Goal: Book appointment/travel/reservation

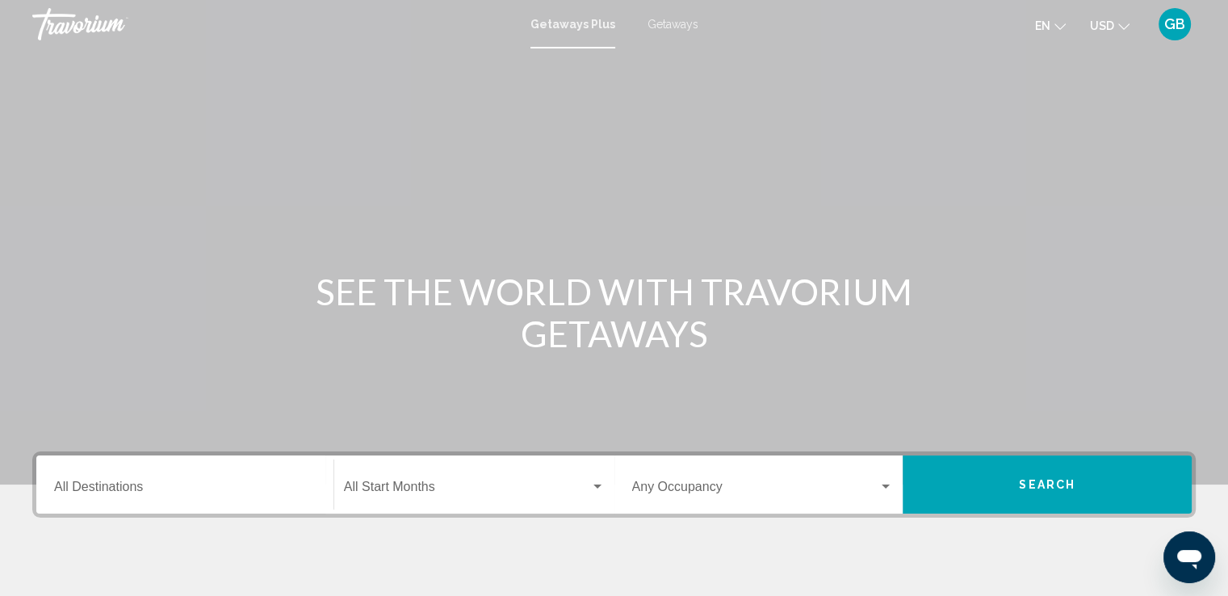
click at [106, 487] on input "Destination All Destinations" at bounding box center [185, 490] width 262 height 15
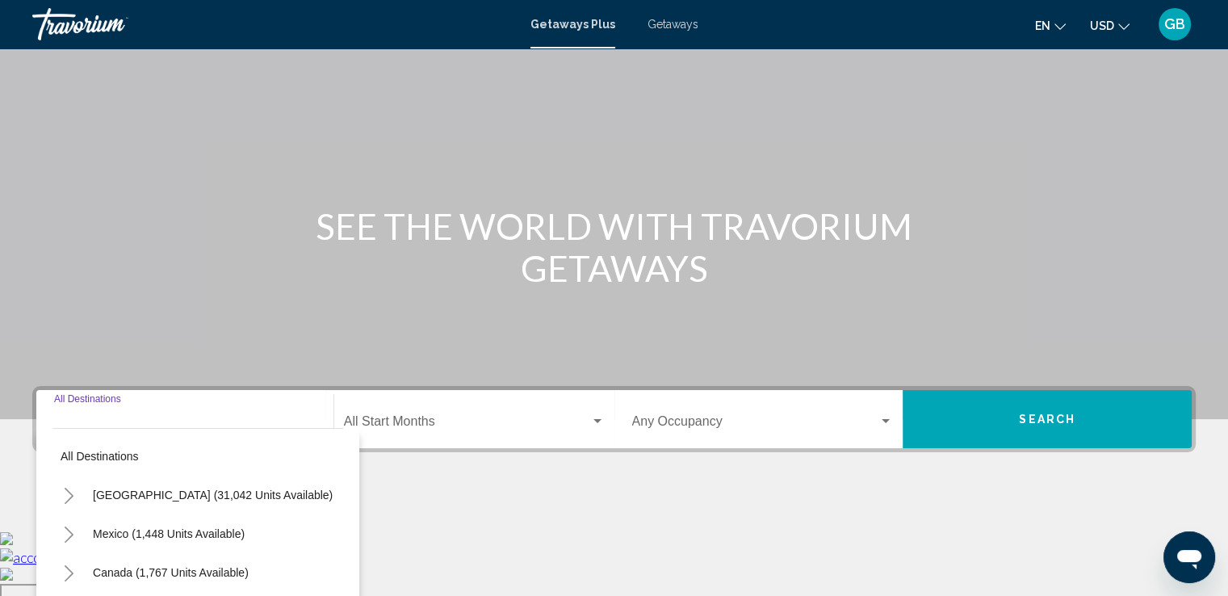
scroll to position [281, 0]
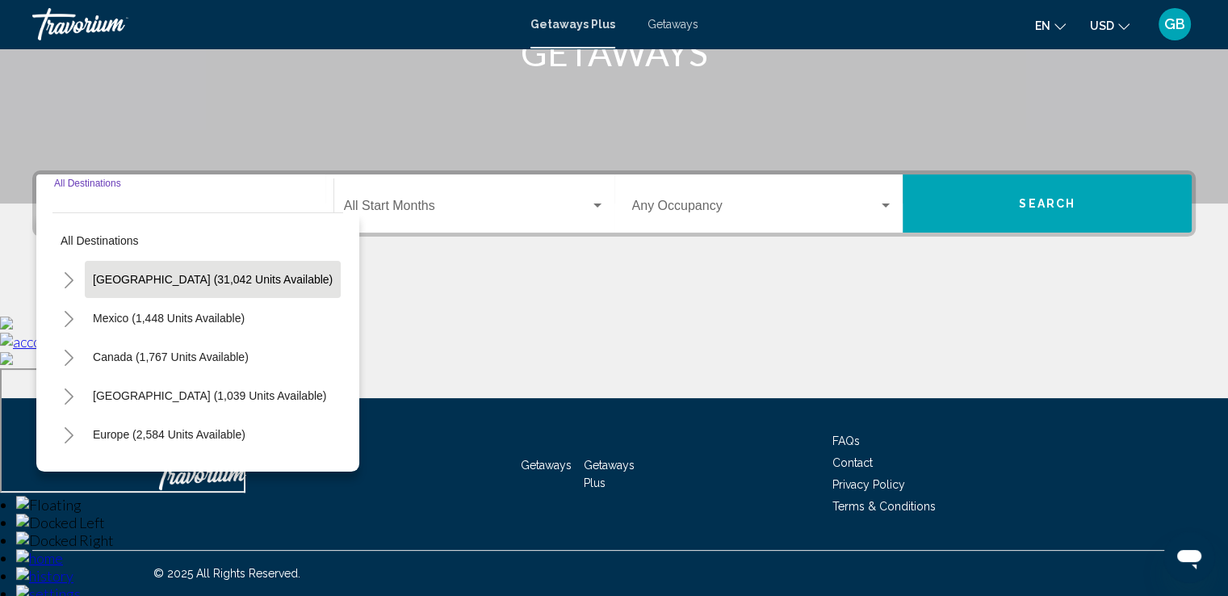
click at [215, 283] on span "[GEOGRAPHIC_DATA] (31,042 units available)" at bounding box center [213, 279] width 240 height 13
type input "**********"
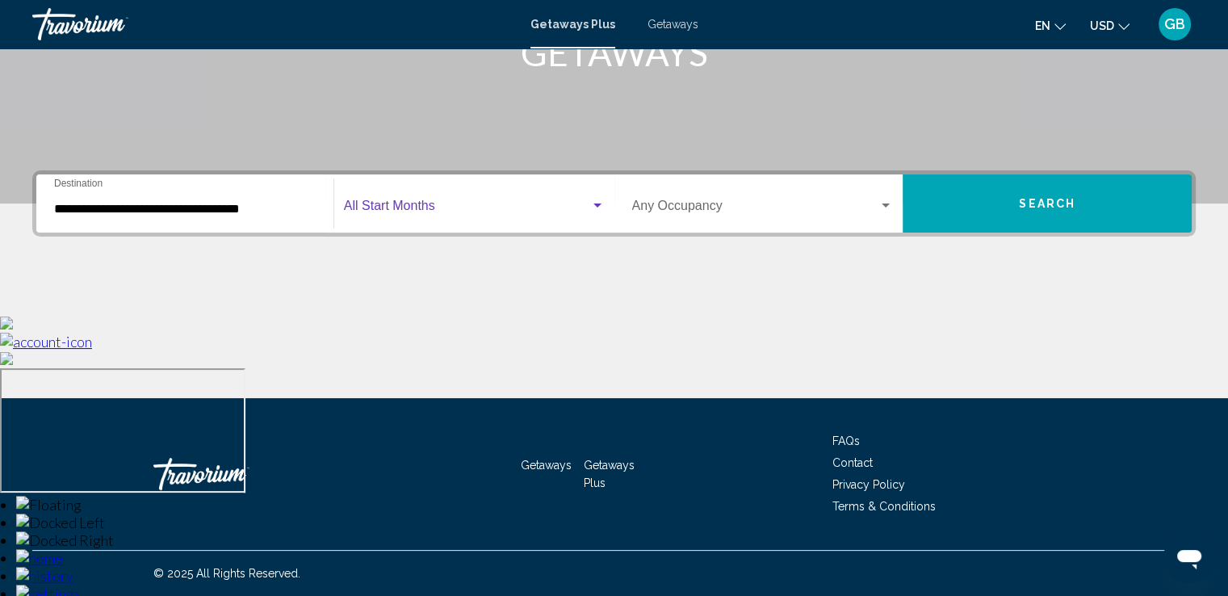
click at [454, 202] on span "Search widget" at bounding box center [467, 209] width 246 height 15
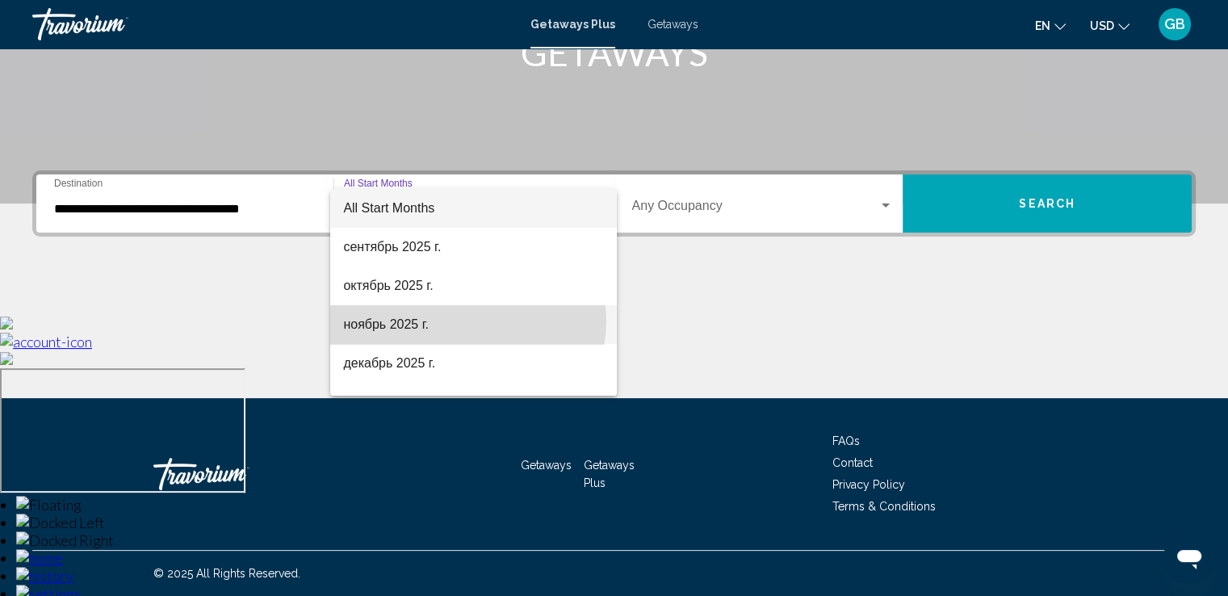
click at [464, 321] on span "ноябрь 2025 г." at bounding box center [473, 324] width 261 height 39
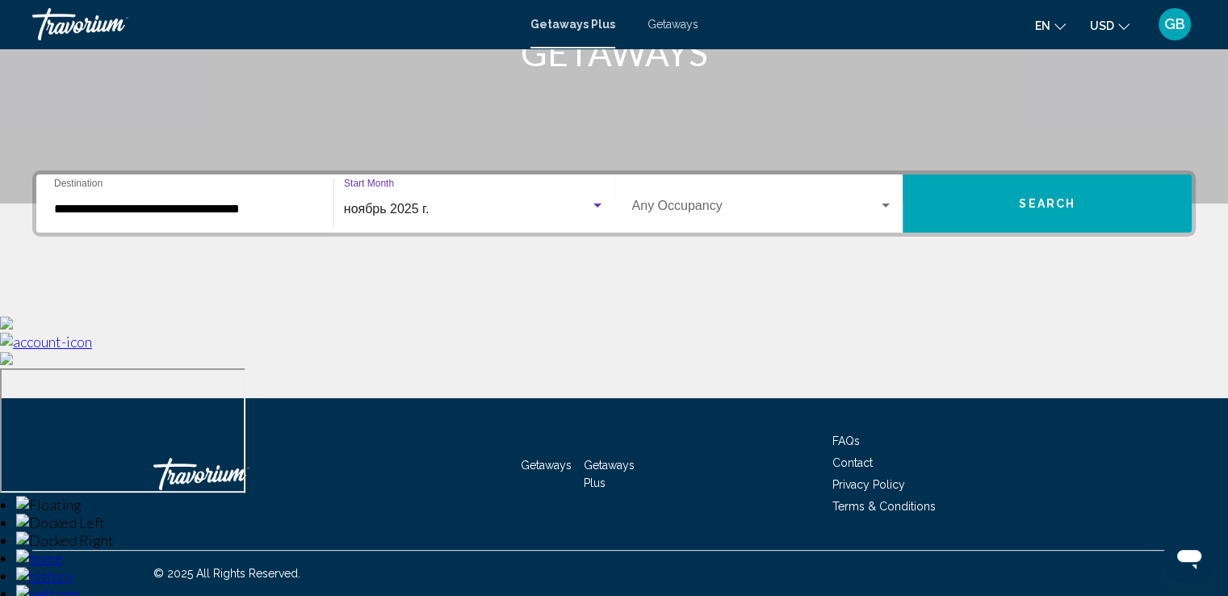
click at [717, 208] on span "Search widget" at bounding box center [755, 209] width 247 height 15
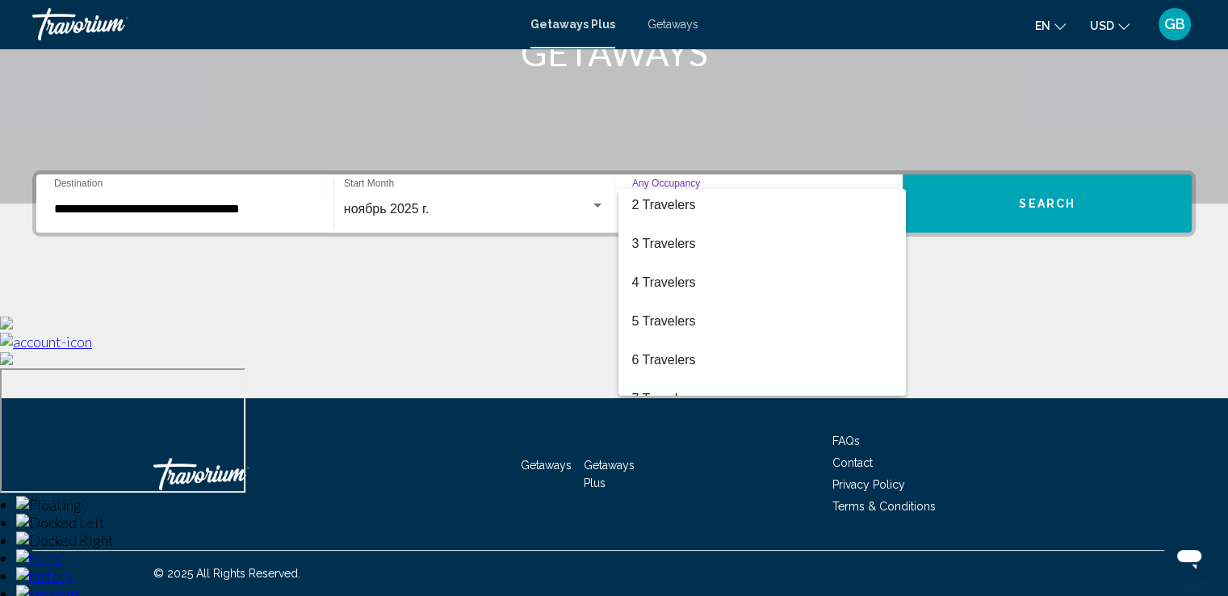
scroll to position [0, 0]
click at [1013, 321] on div at bounding box center [614, 298] width 1228 height 596
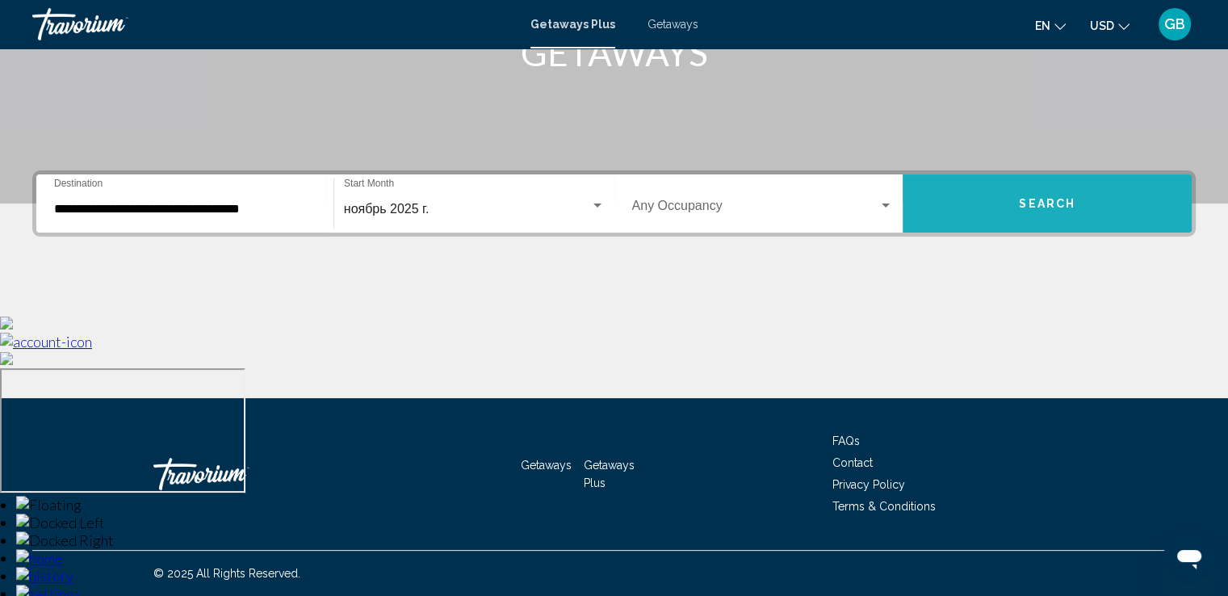
click at [1035, 224] on button "Search" at bounding box center [1047, 203] width 289 height 58
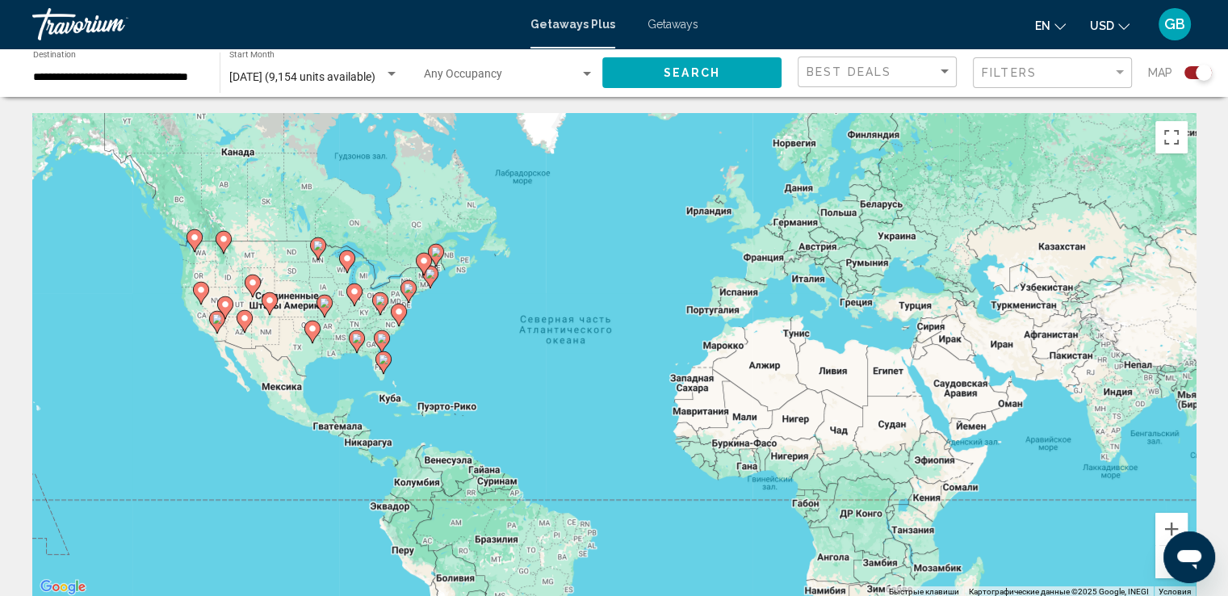
click at [381, 360] on image "Main content" at bounding box center [384, 360] width 10 height 10
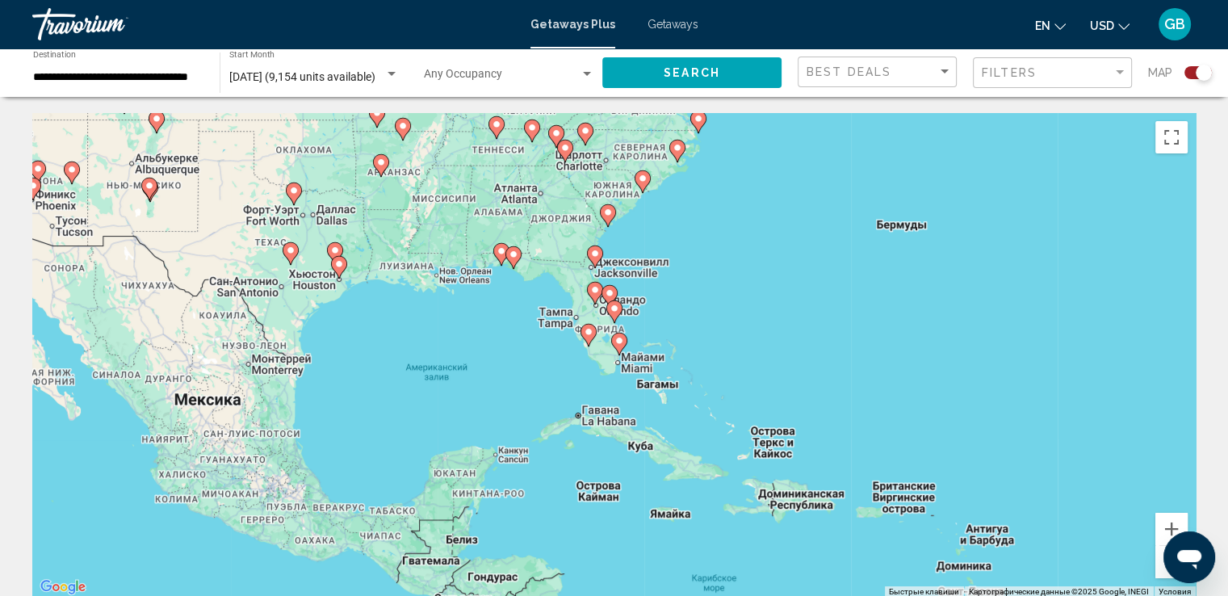
click at [594, 248] on icon "Main content" at bounding box center [594, 256] width 15 height 21
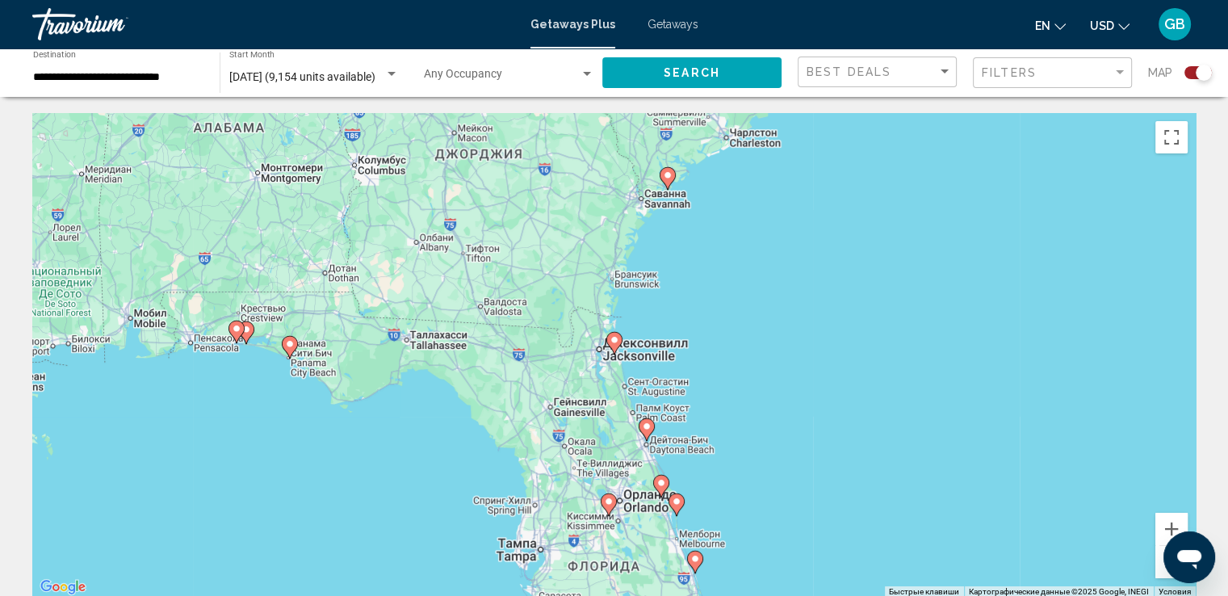
click at [614, 340] on image "Main content" at bounding box center [615, 340] width 10 height 10
type input "**********"
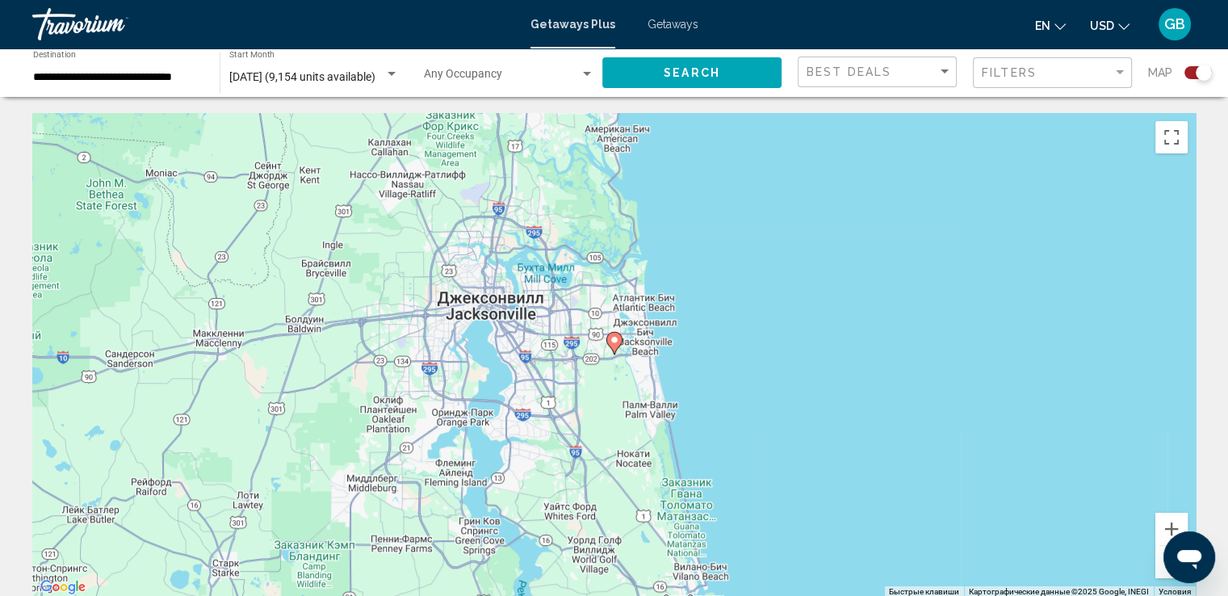
click at [614, 340] on image "Main content" at bounding box center [615, 340] width 10 height 10
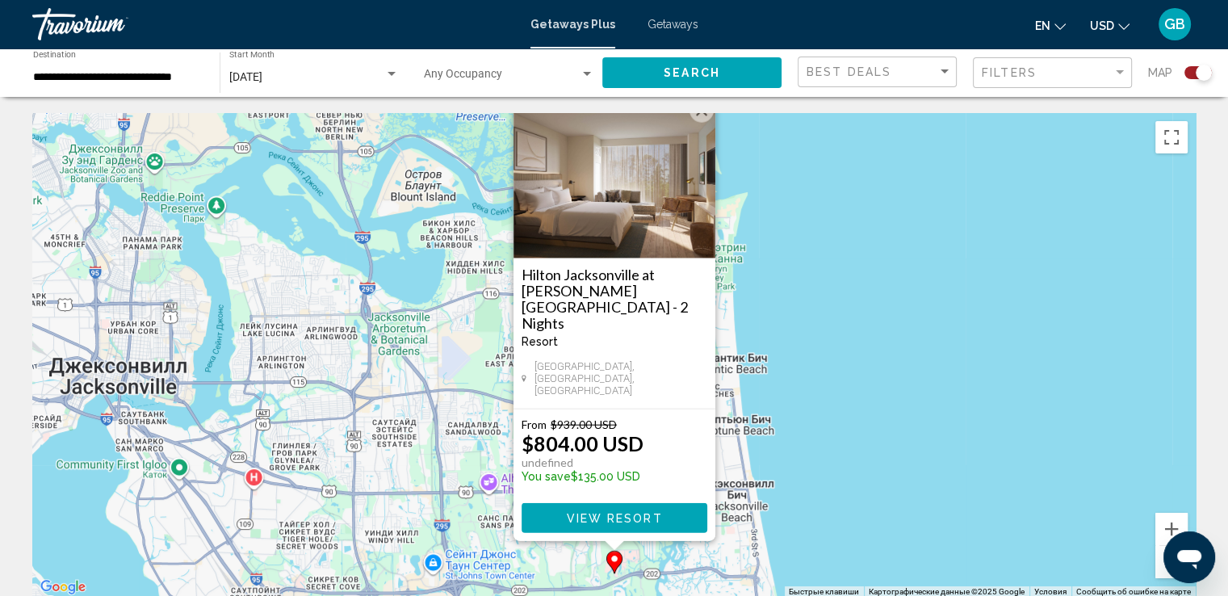
click at [701, 123] on button "Закрыть" at bounding box center [702, 111] width 24 height 24
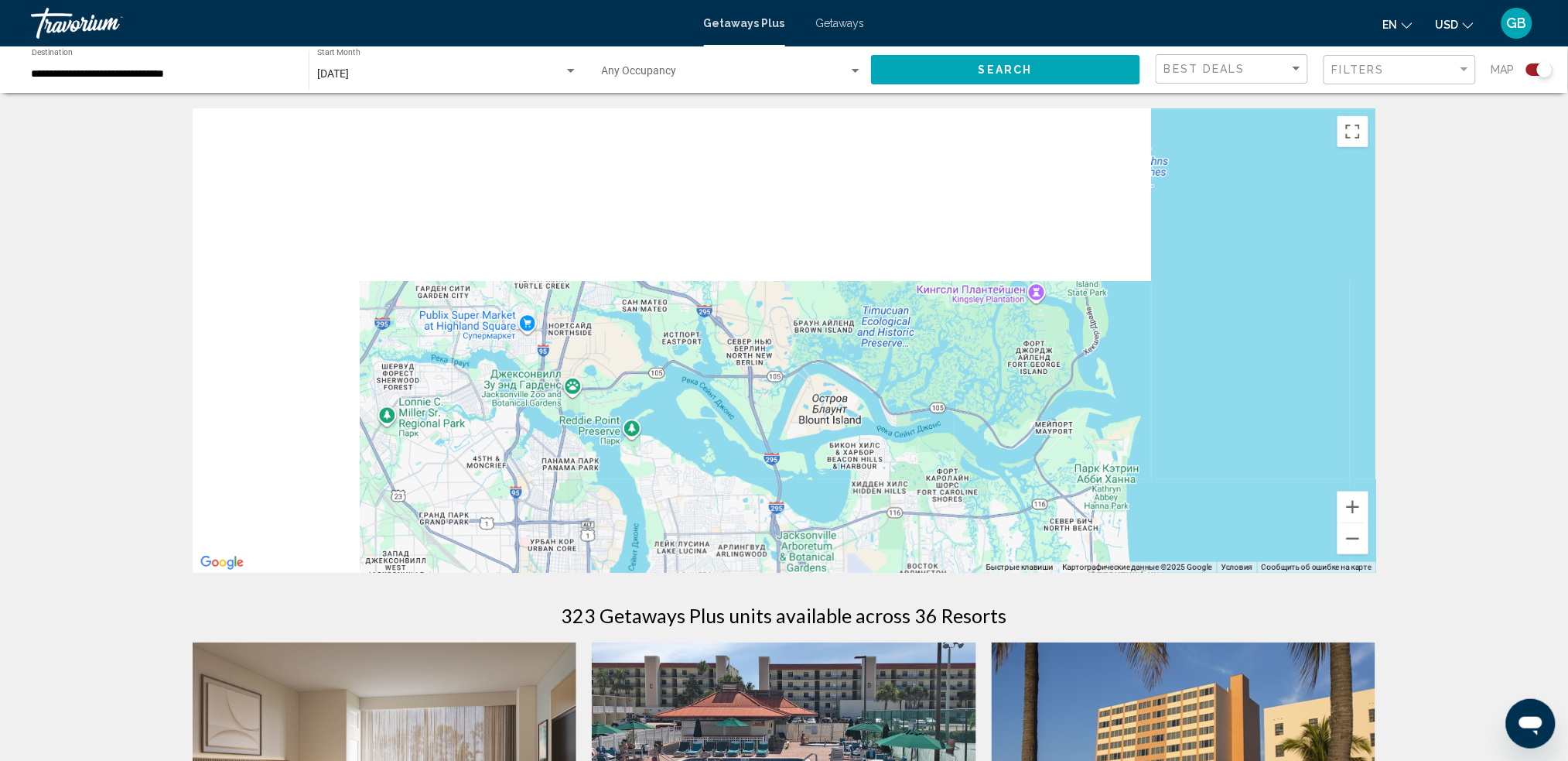
drag, startPoint x: 525, startPoint y: 313, endPoint x: 781, endPoint y: 552, distance: 350.2
click at [780, 568] on div "Чтобы активировать перетаскивание с помощью клавиатуры, нажмите Alt + Ввод. Пос…" at bounding box center [784, 340] width 1184 height 465
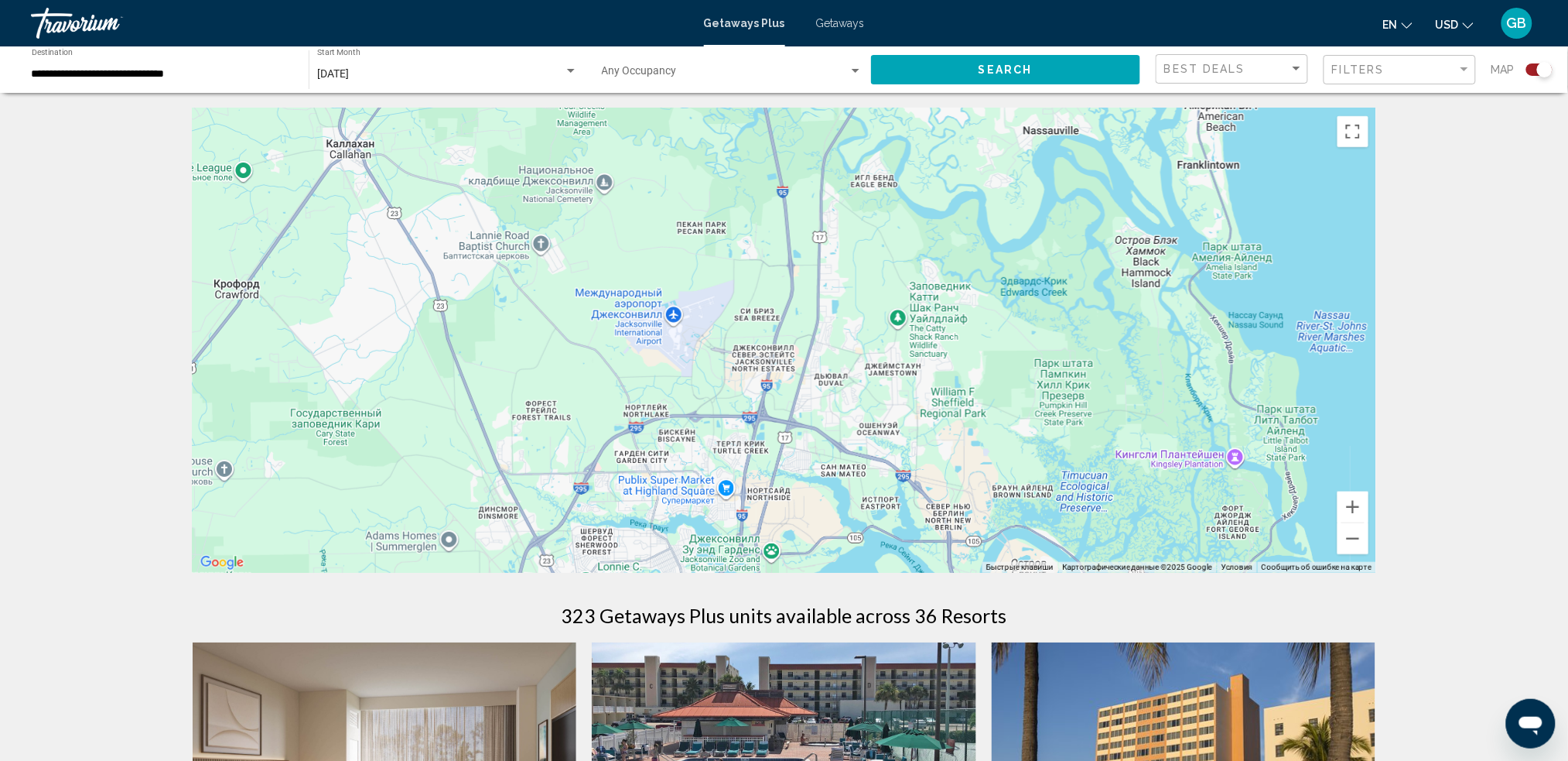
click at [692, 432] on div "Чтобы активировать перетаскивание с помощью клавиатуры, нажмите Alt + Ввод. Пос…" at bounding box center [784, 340] width 1184 height 465
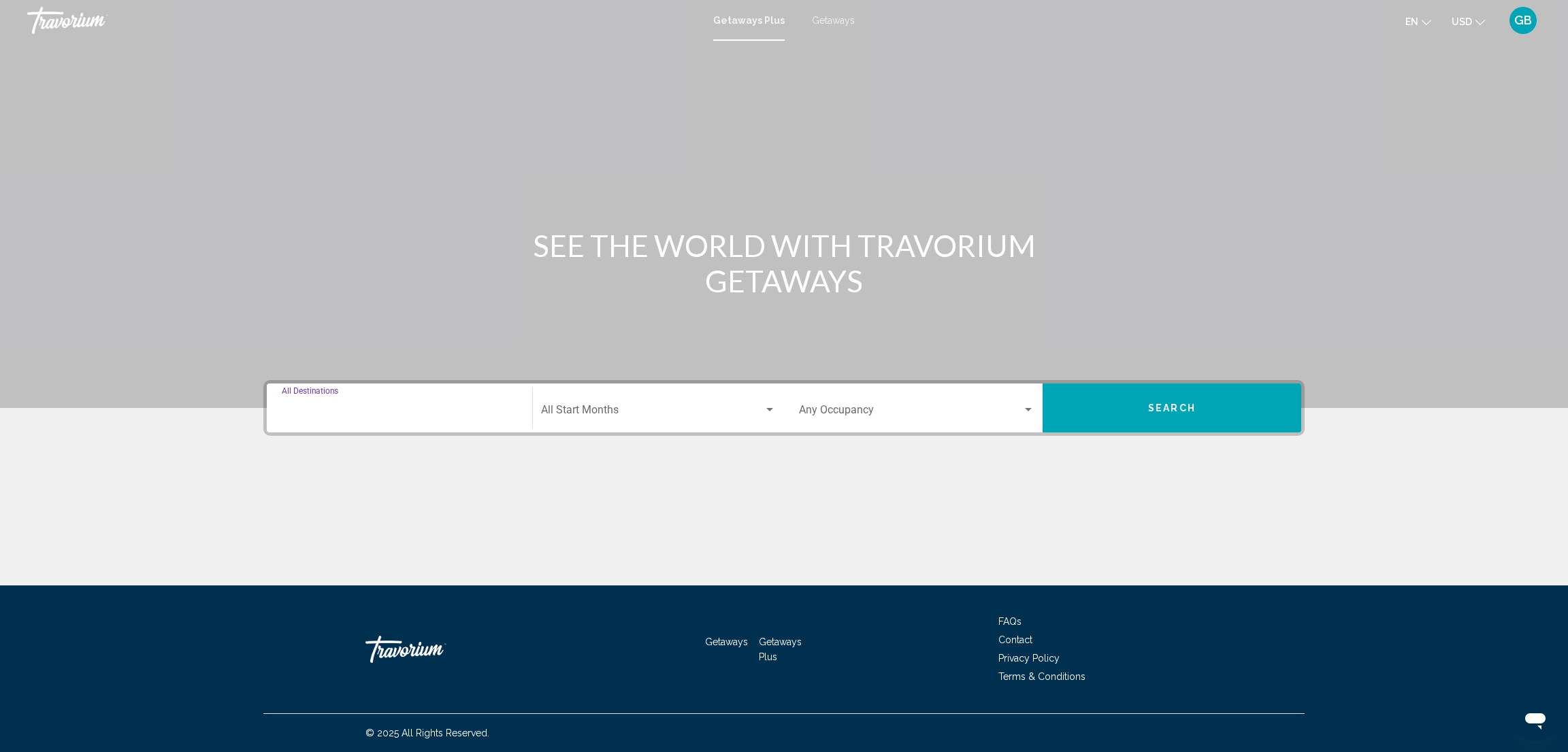
click at [340, 412] on input "Destination All Destinations" at bounding box center [399, 413] width 235 height 13
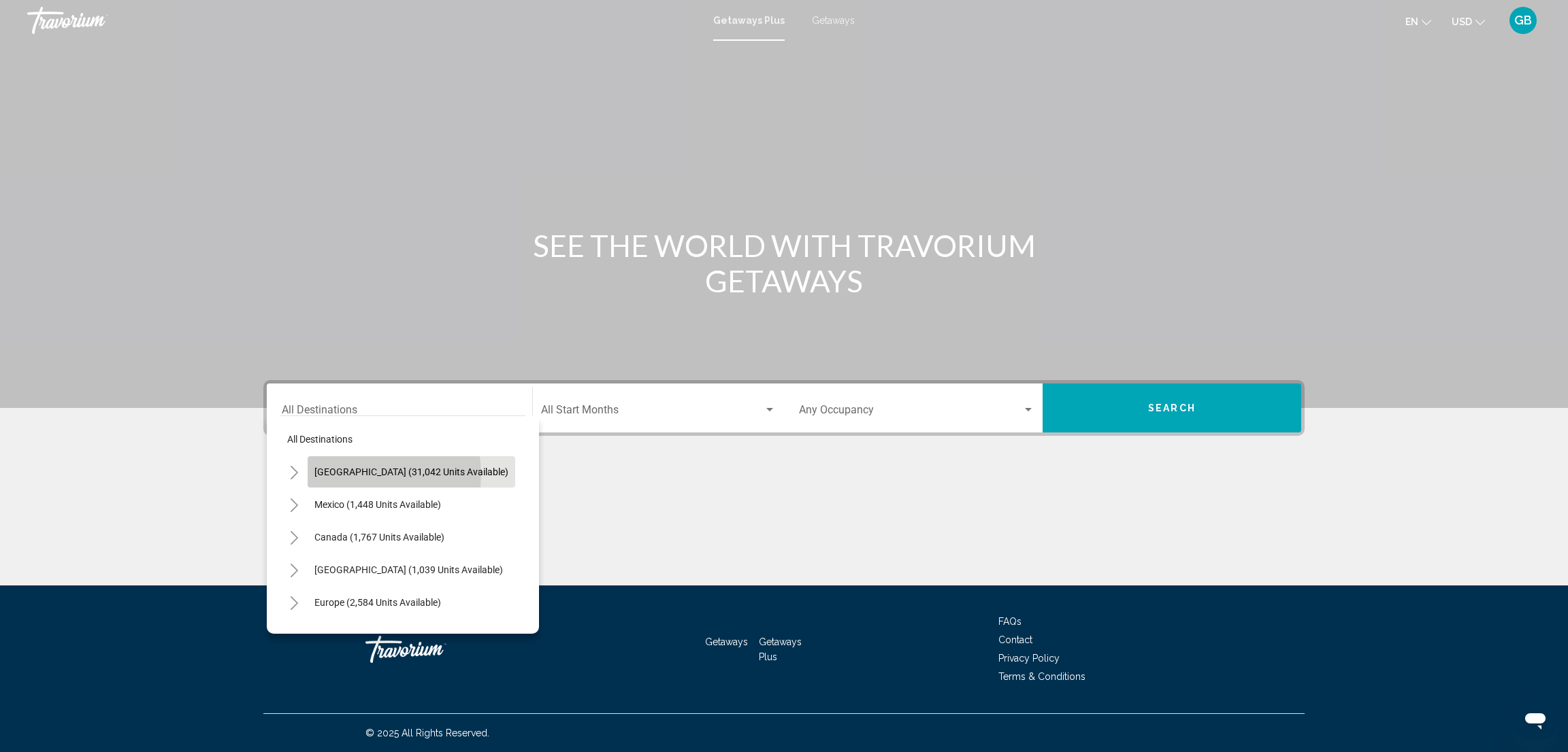
click at [359, 474] on span "[GEOGRAPHIC_DATA] (31,042 units available)" at bounding box center [411, 472] width 194 height 11
type input "**********"
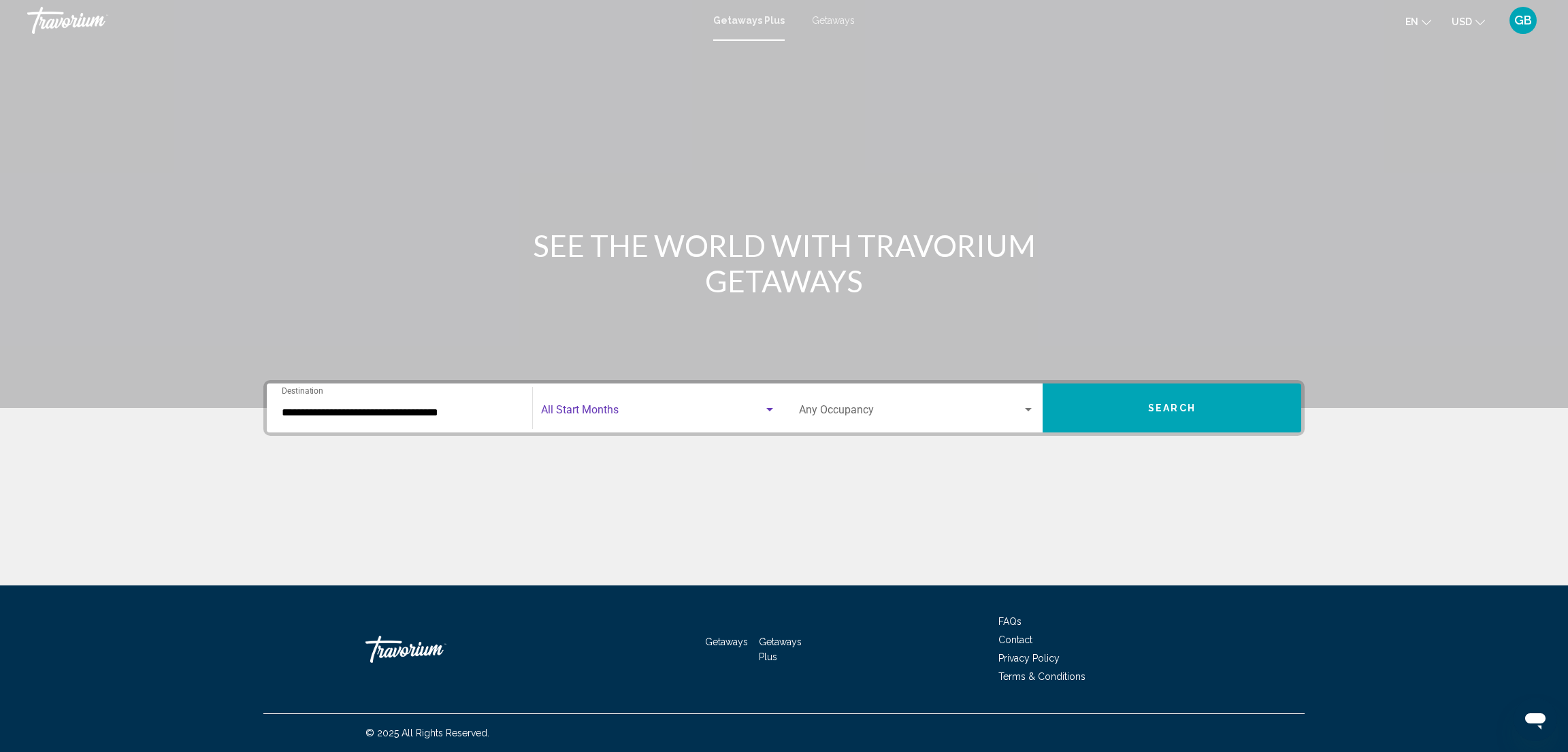
click at [607, 407] on span "Search widget" at bounding box center [652, 413] width 222 height 13
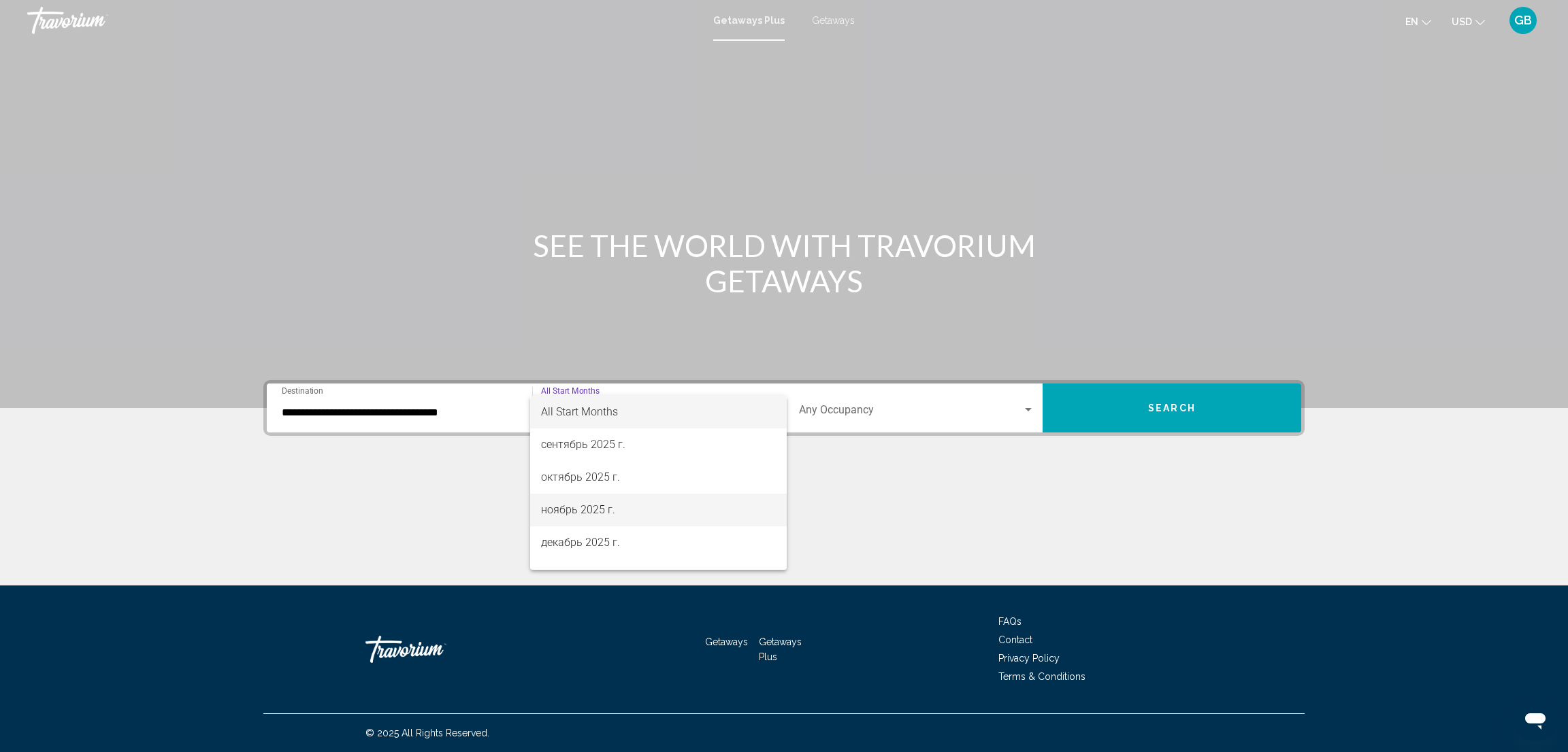
click at [610, 501] on span "ноябрь 2025 г." at bounding box center [658, 509] width 235 height 33
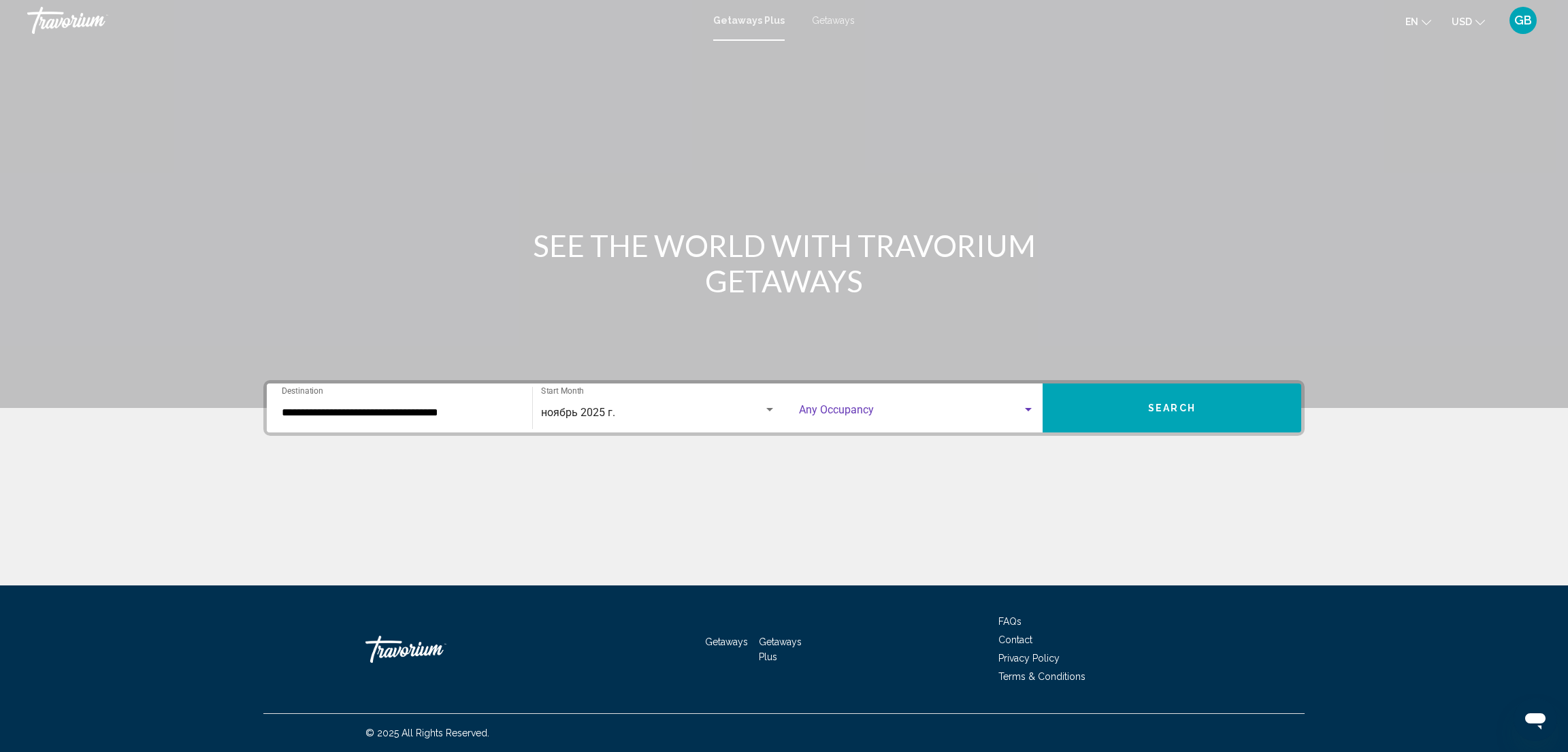
click at [827, 418] on span "Search widget" at bounding box center [910, 413] width 223 height 13
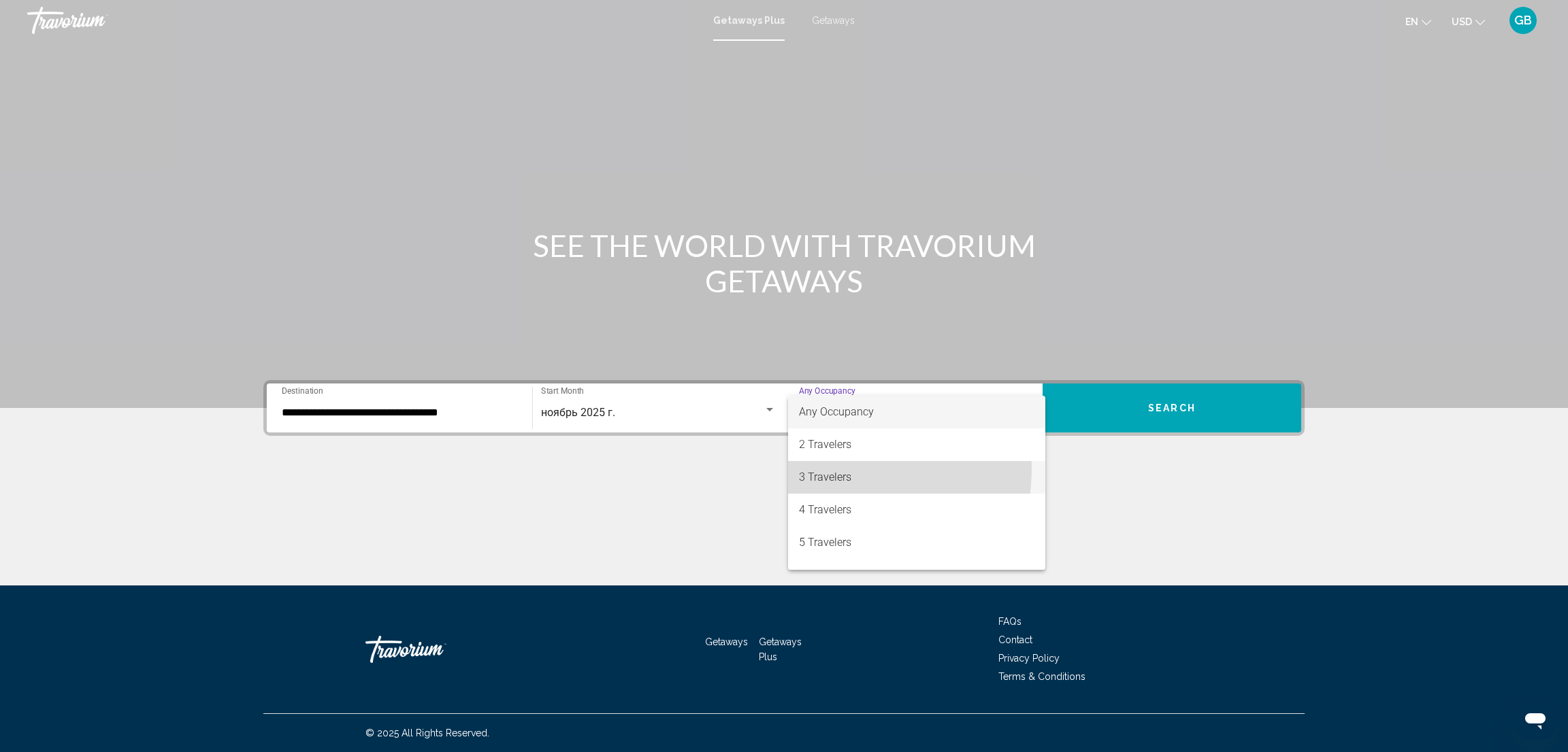
click at [832, 468] on span "3 Travelers" at bounding box center [916, 477] width 235 height 33
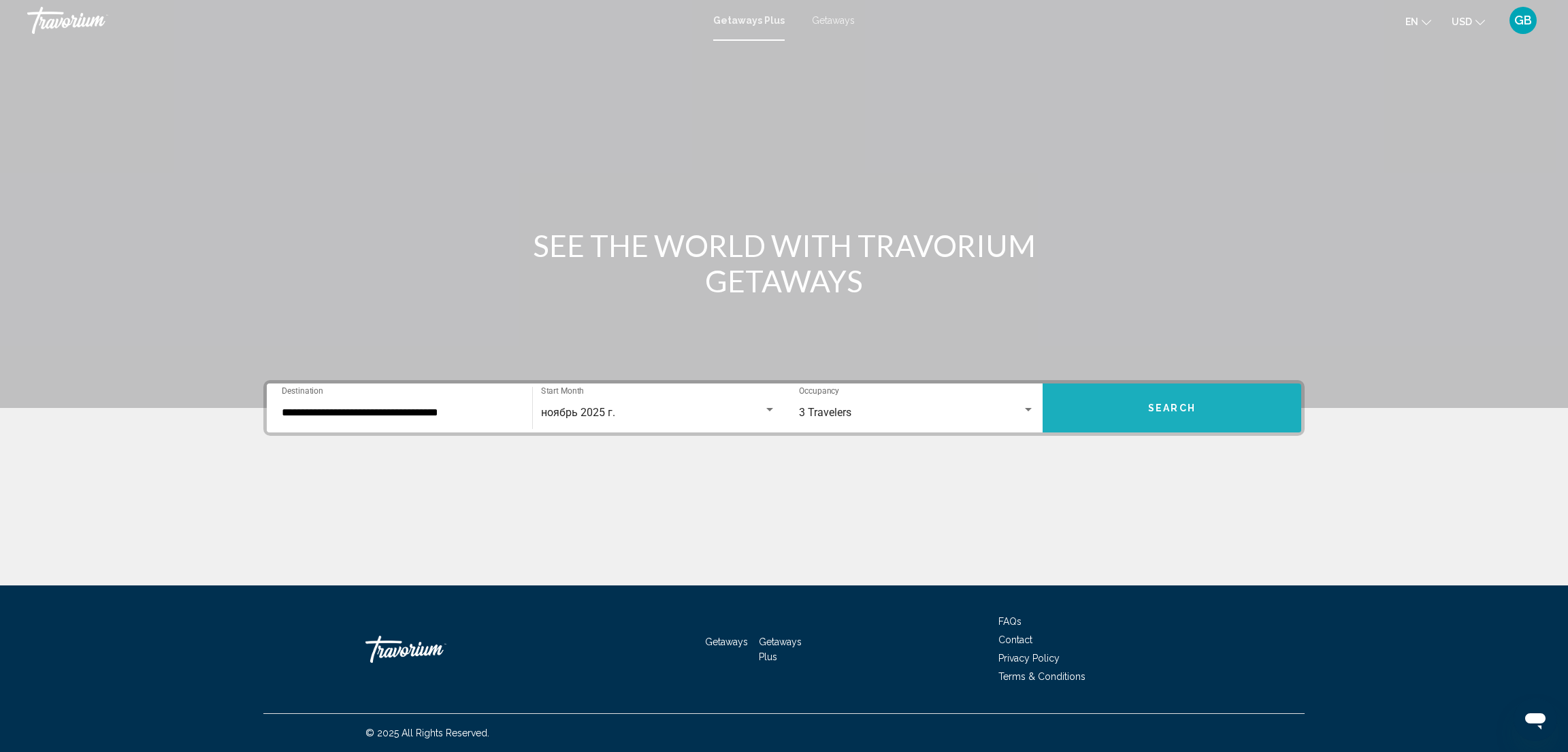
click at [1045, 412] on button "Search" at bounding box center [1171, 408] width 259 height 49
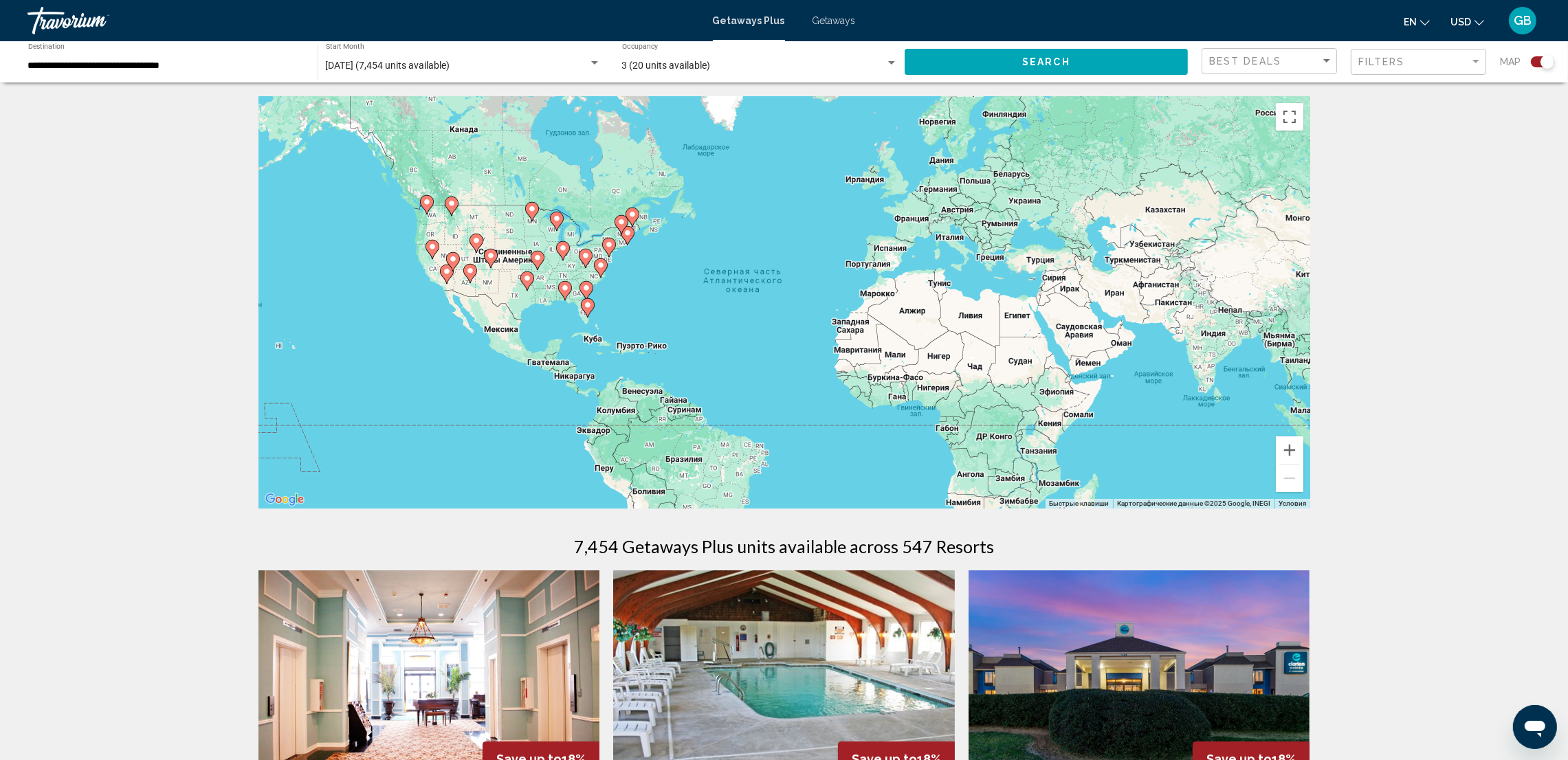
click at [1056, 52] on div "Best Deals" at bounding box center [1271, 61] width 123 height 26
click at [1056, 87] on span "Lowest Price" at bounding box center [1270, 90] width 123 height 29
click at [1056, 48] on div "Search" at bounding box center [1053, 61] width 297 height 41
click at [1056, 55] on span "Search" at bounding box center [1046, 60] width 49 height 11
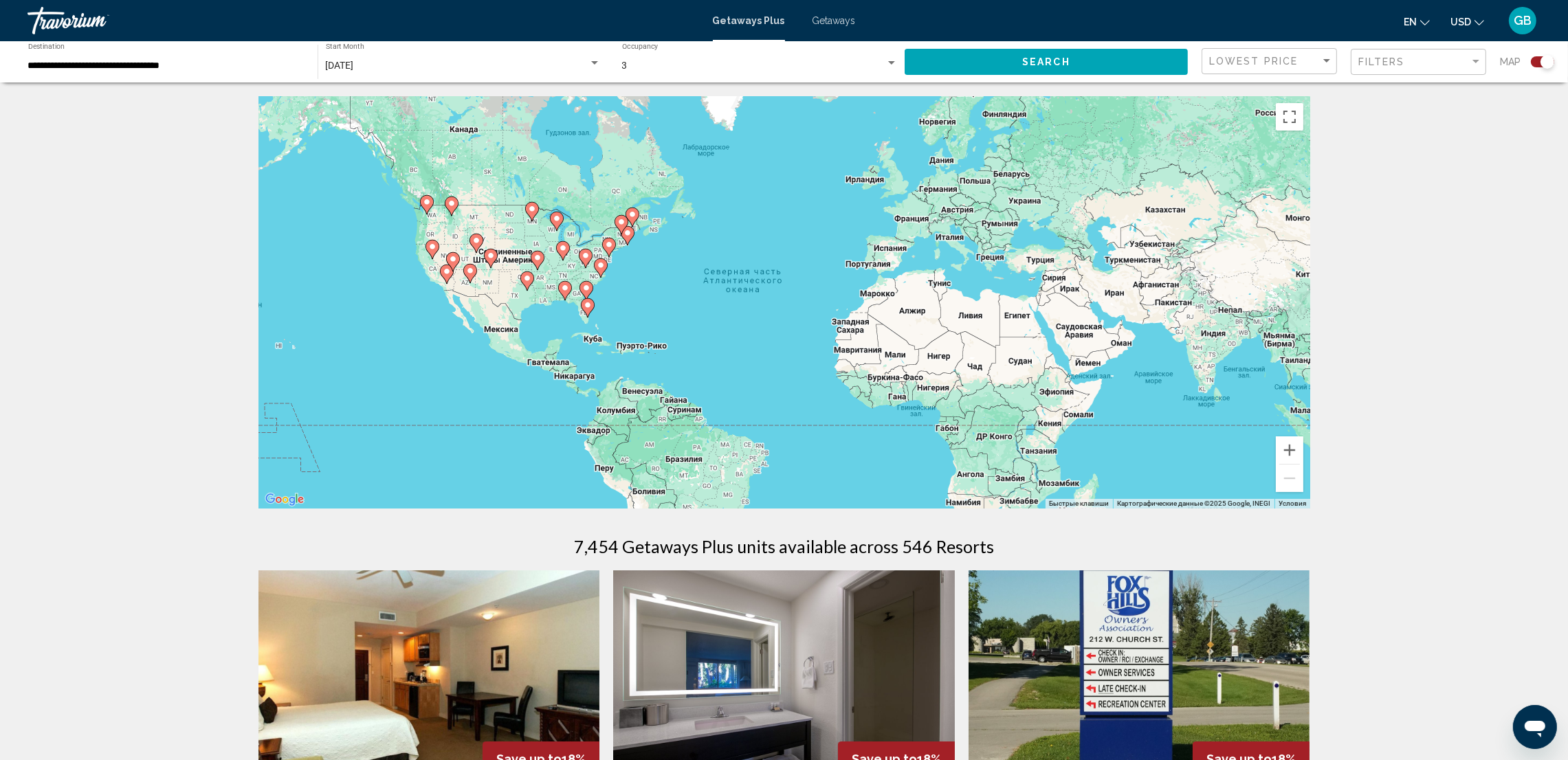
click at [688, 50] on div "3 Occupancy Any Occupancy" at bounding box center [760, 62] width 276 height 37
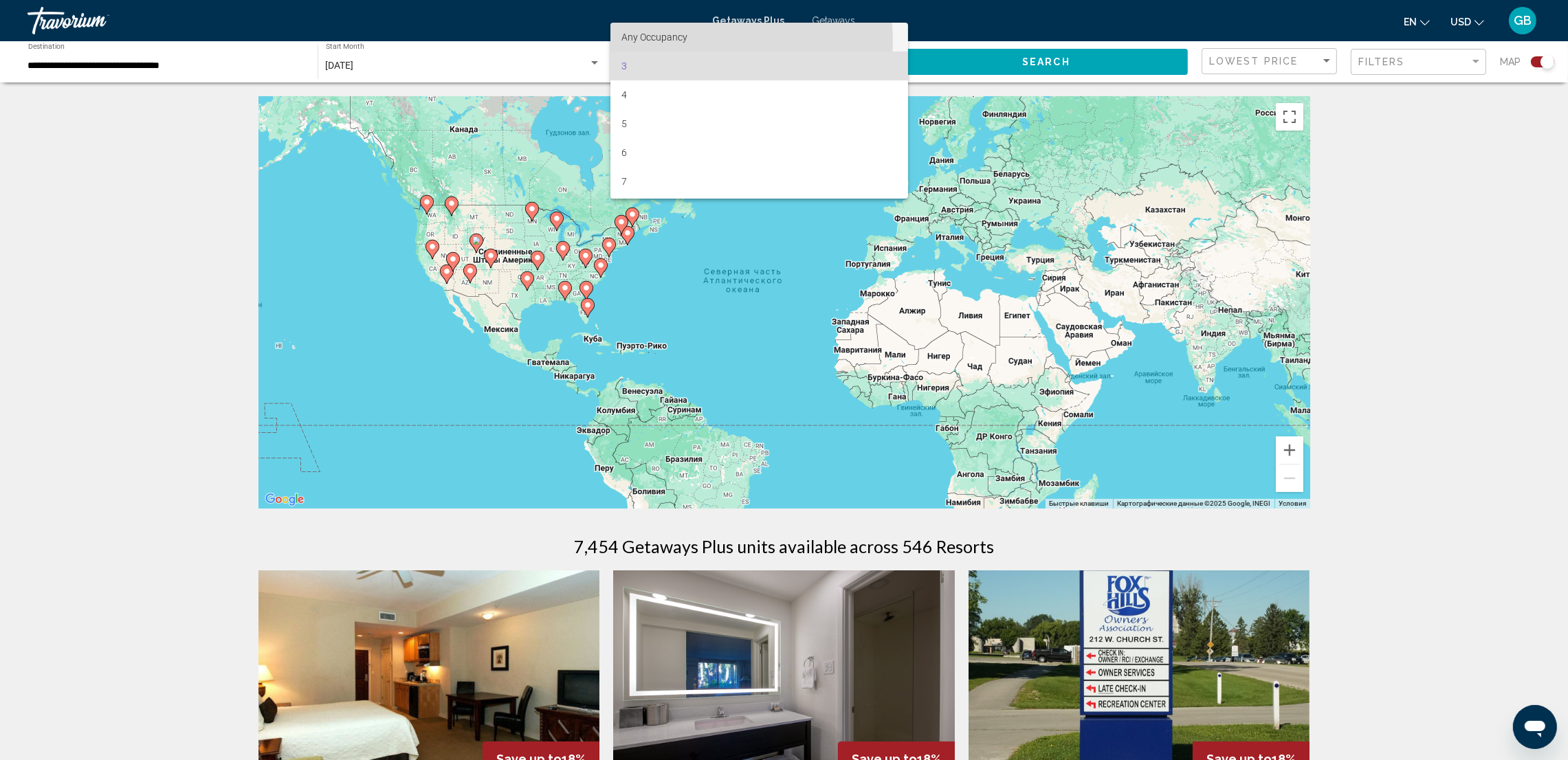
click at [720, 41] on span "Any Occupancy" at bounding box center [759, 37] width 276 height 29
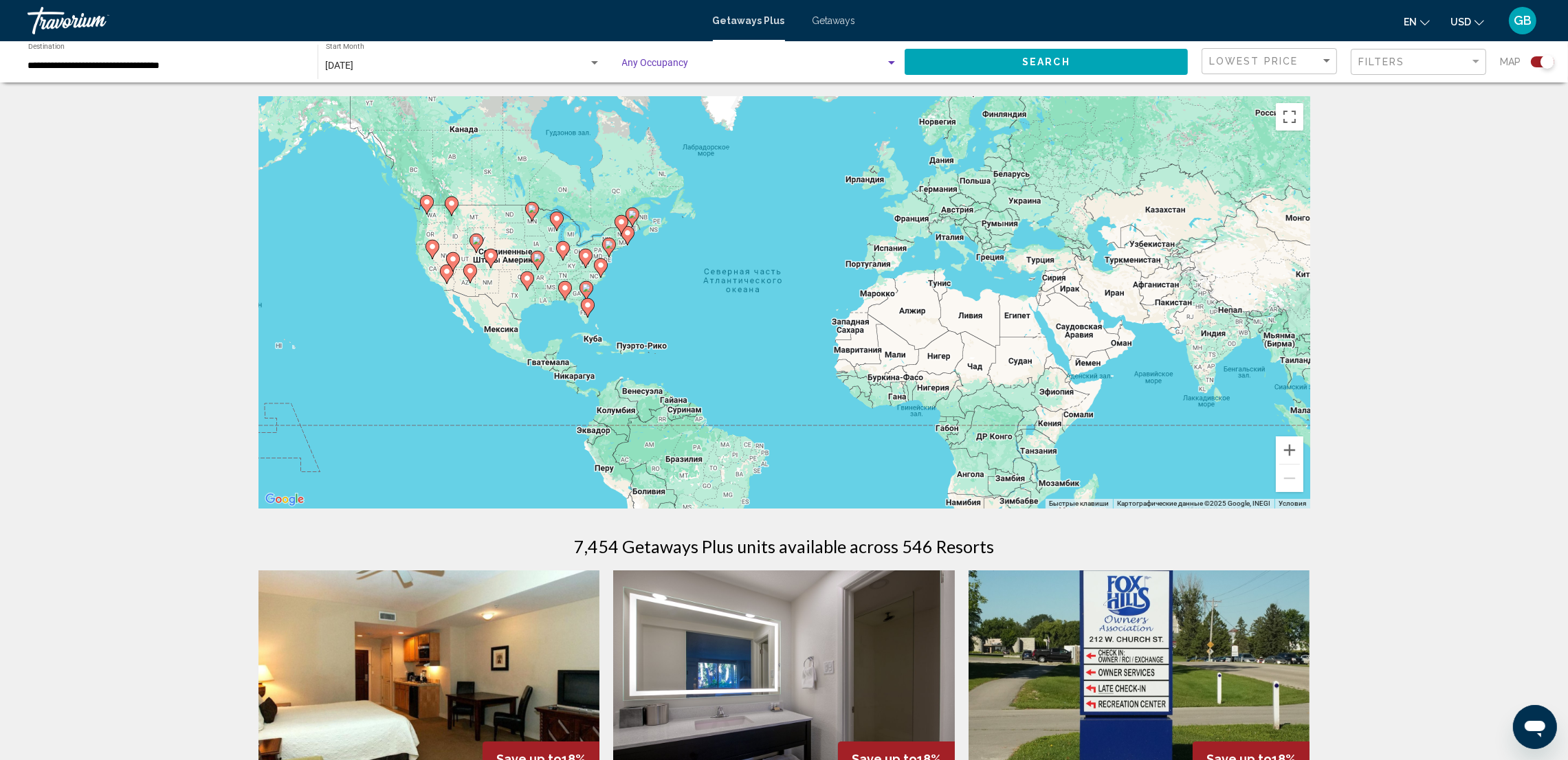
click at [717, 60] on span "Search widget" at bounding box center [753, 66] width 263 height 11
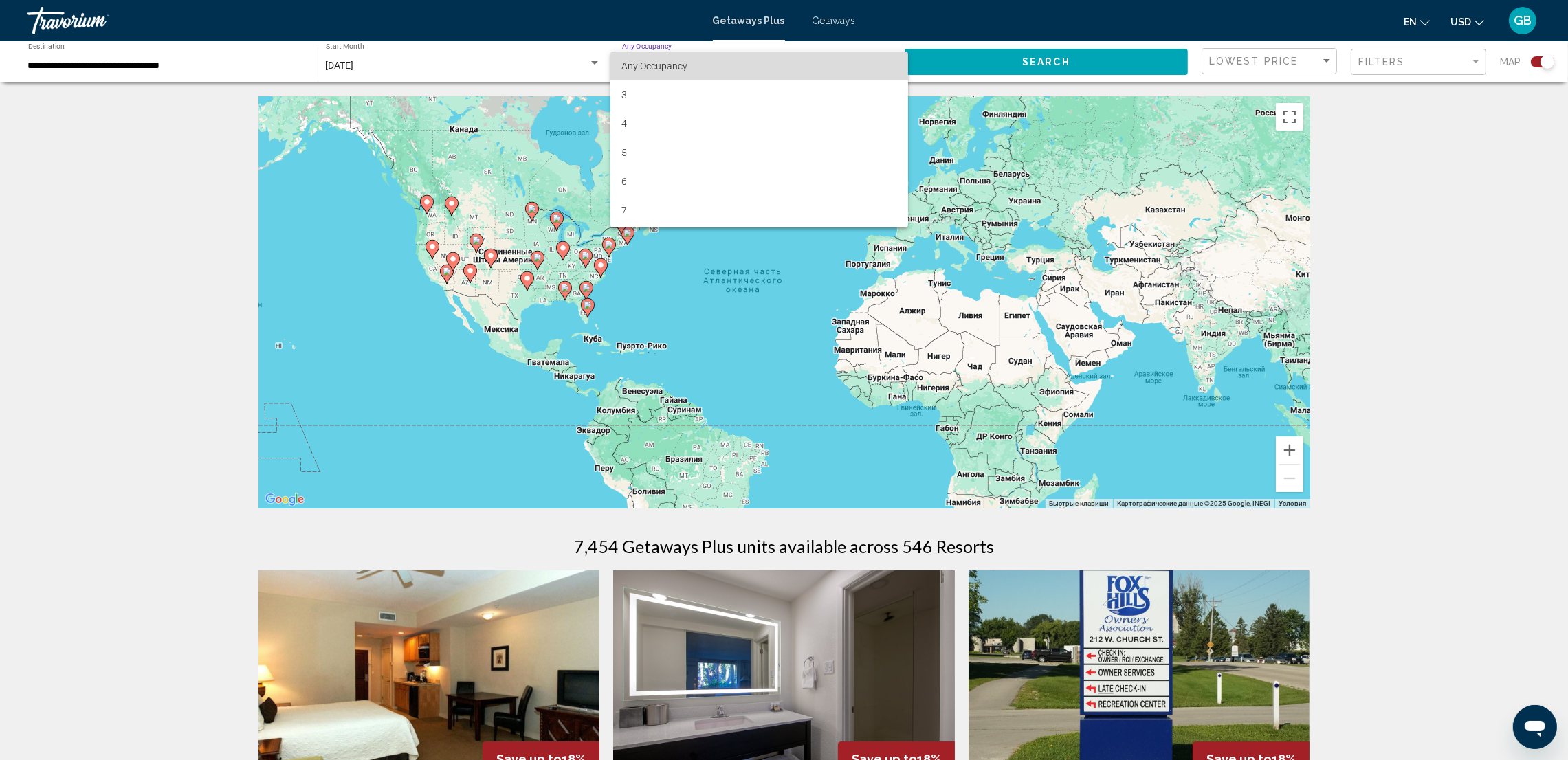
click at [759, 71] on span "Any Occupancy" at bounding box center [759, 66] width 276 height 29
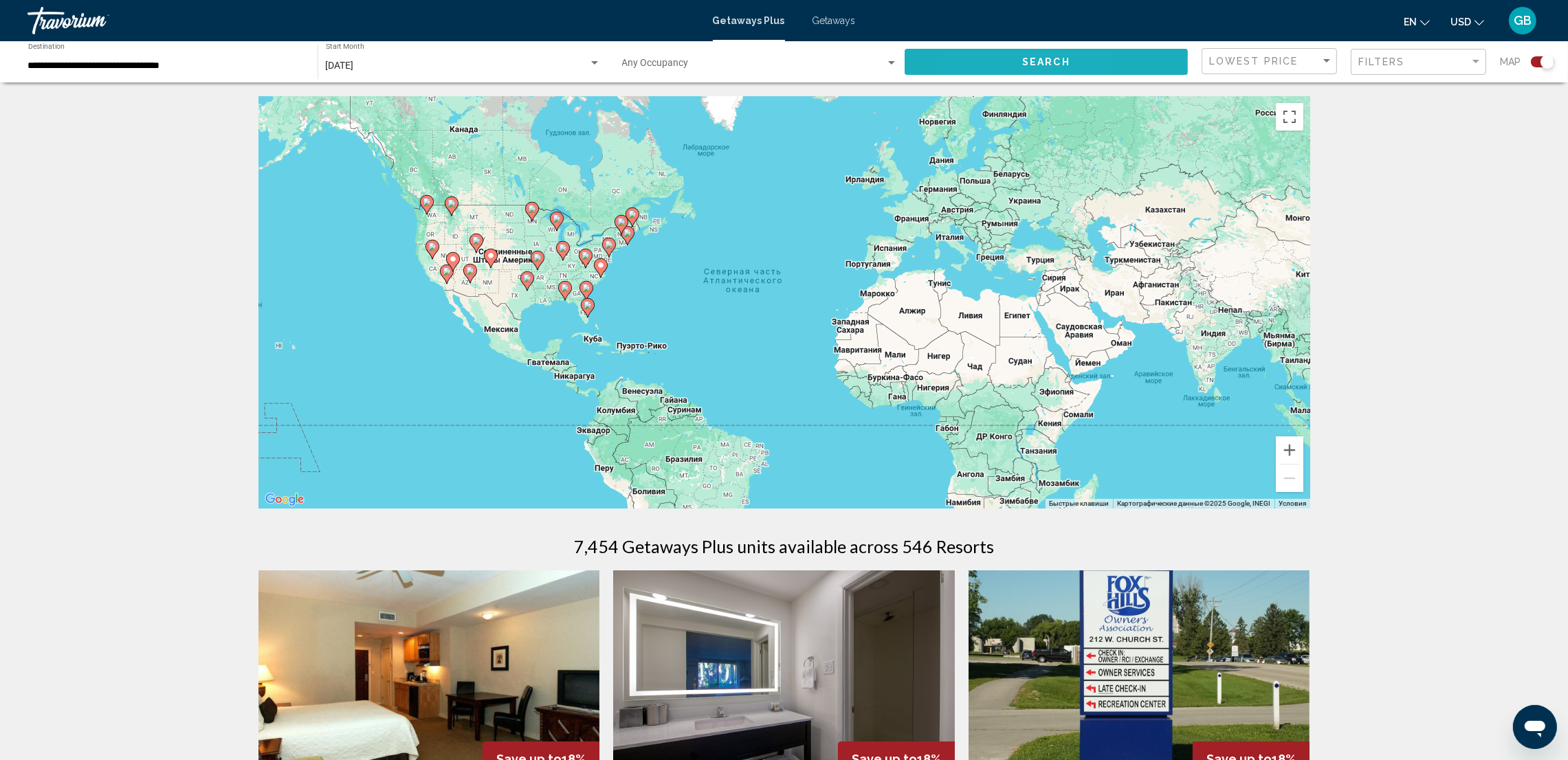
click at [975, 71] on button "Search" at bounding box center [1046, 61] width 283 height 26
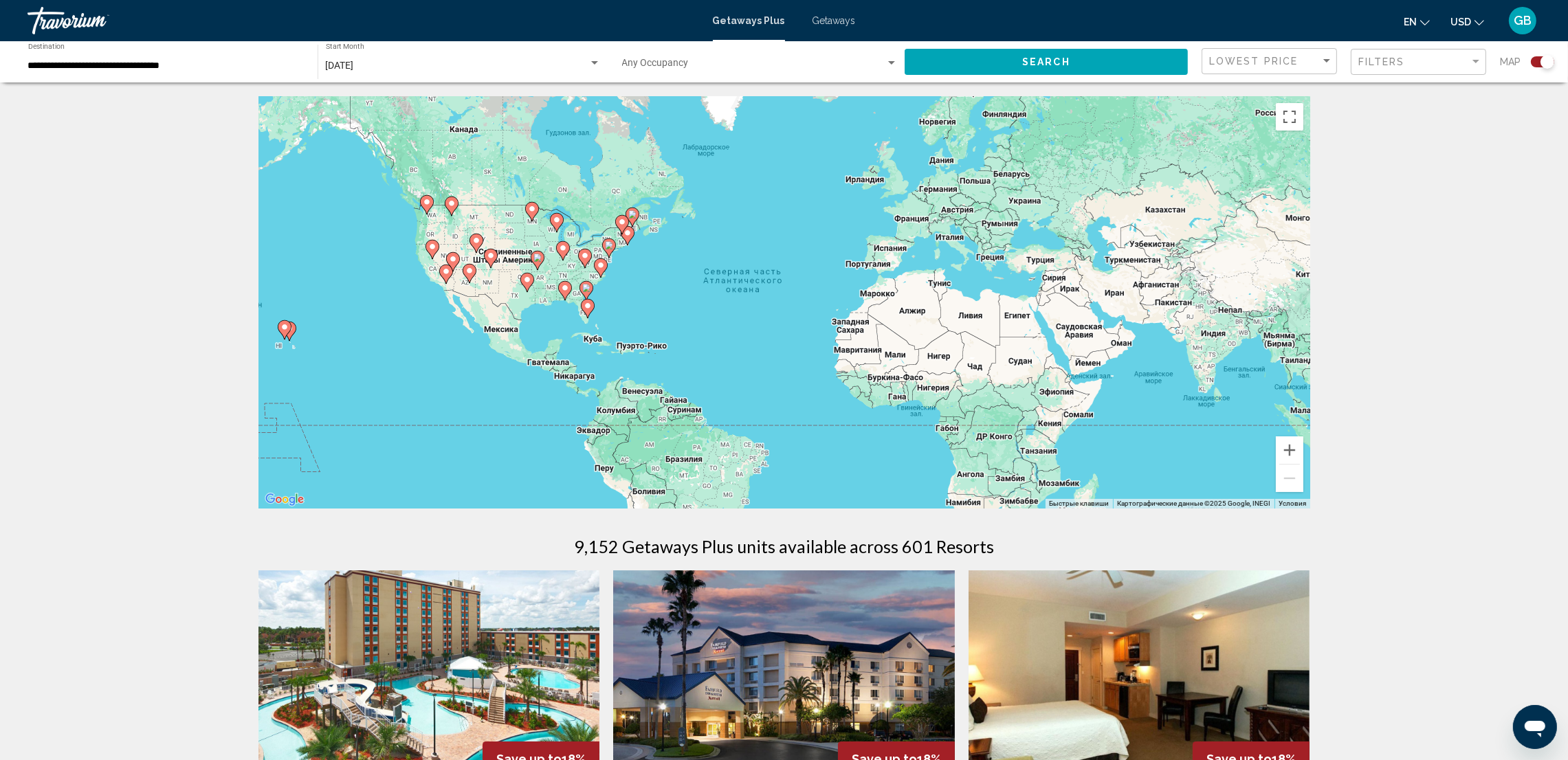
click at [765, 62] on span "Search widget" at bounding box center [753, 66] width 263 height 11
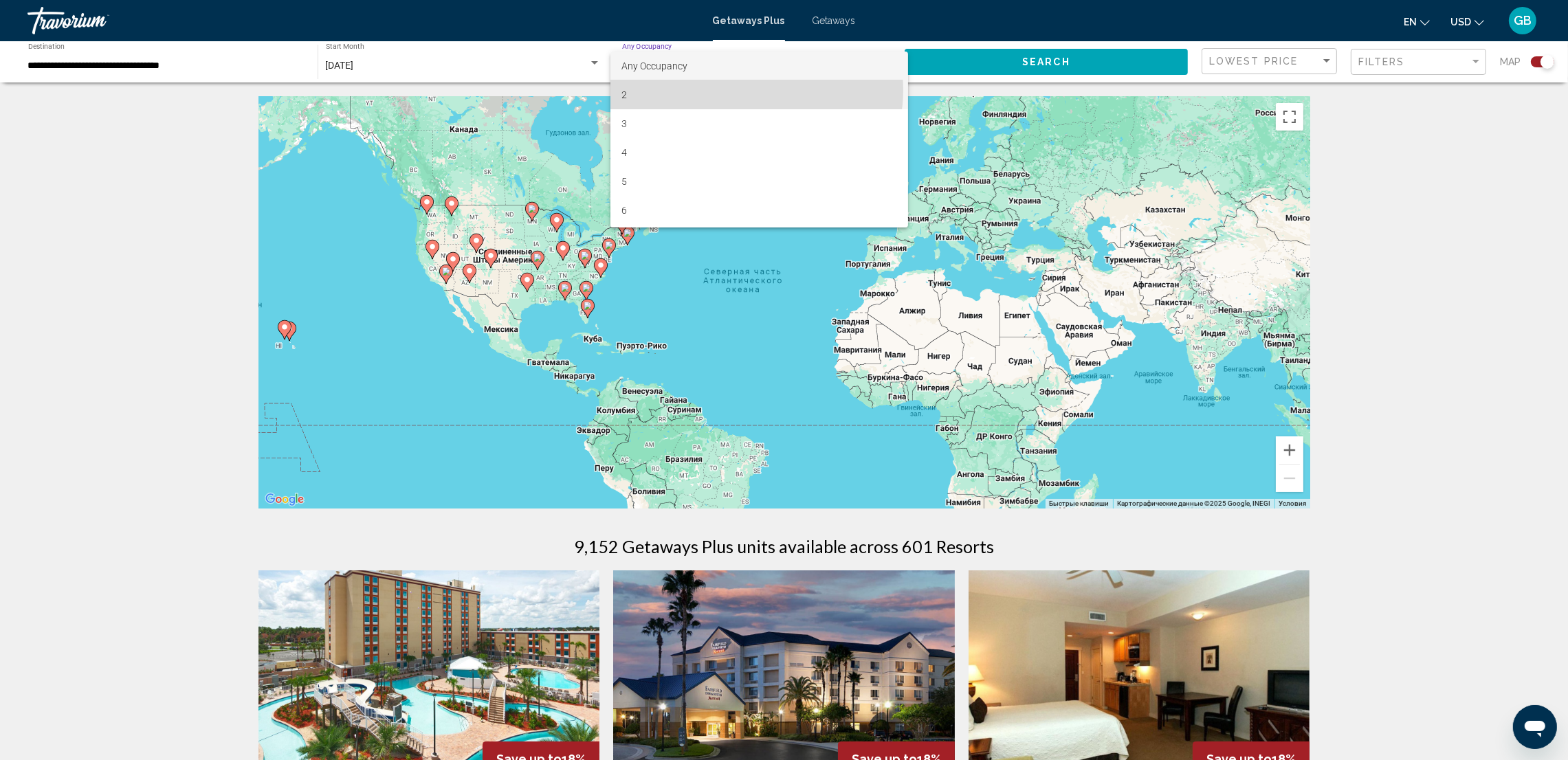
click at [756, 90] on span "2" at bounding box center [759, 94] width 276 height 29
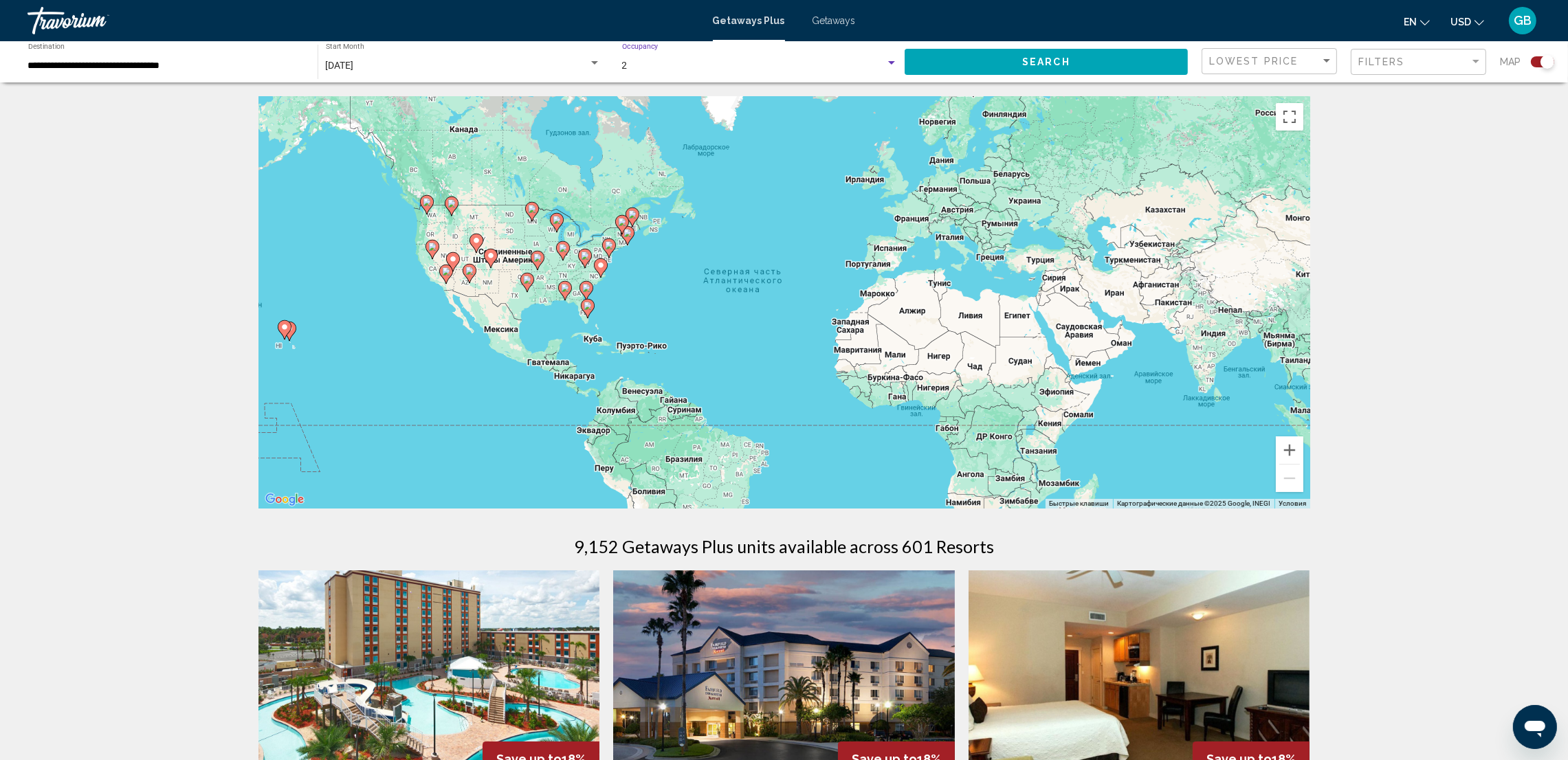
click at [758, 64] on div "2" at bounding box center [753, 66] width 263 height 11
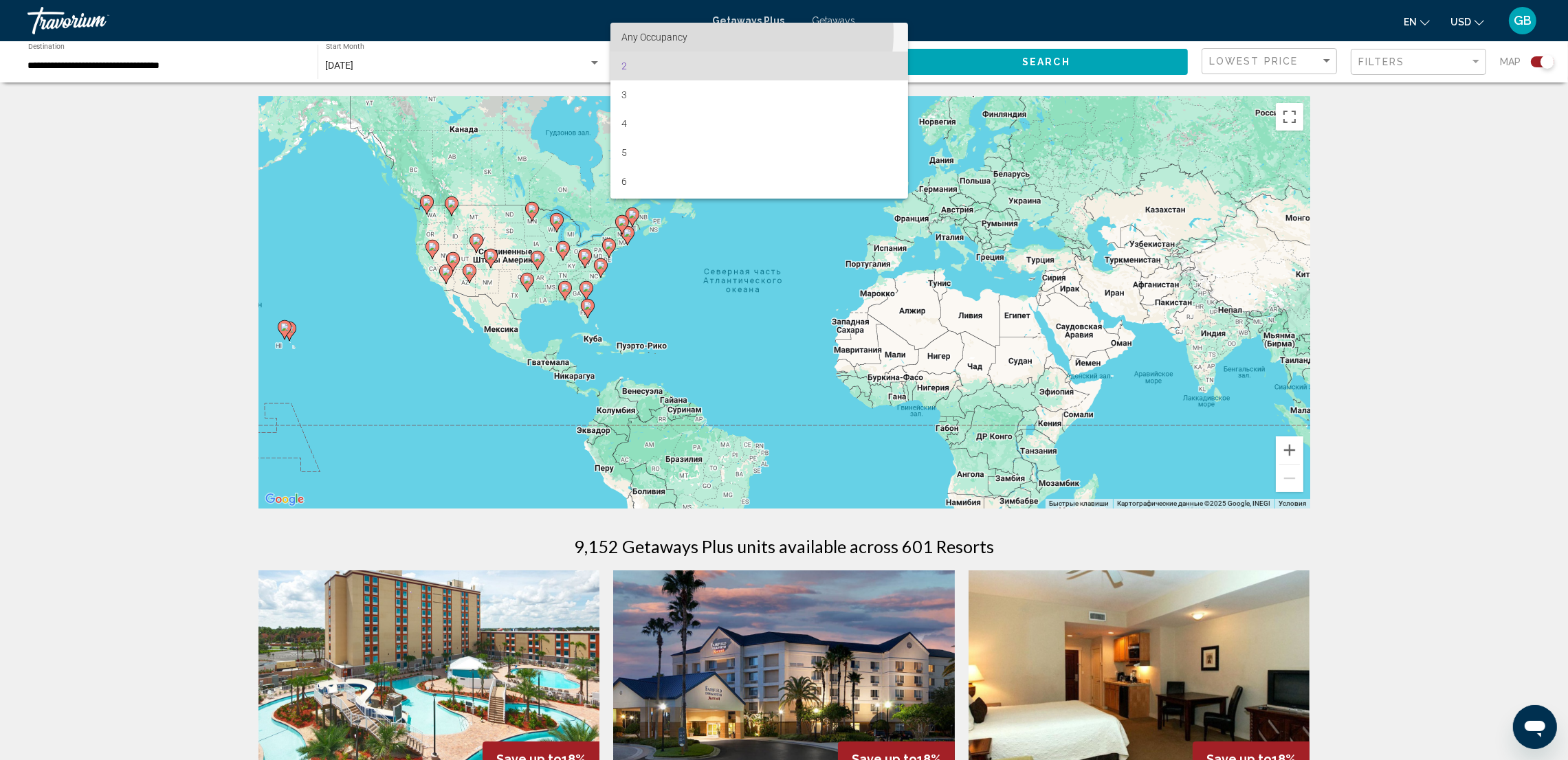
click at [750, 34] on span "Any Occupancy" at bounding box center [759, 37] width 276 height 29
